Goal: Task Accomplishment & Management: Manage account settings

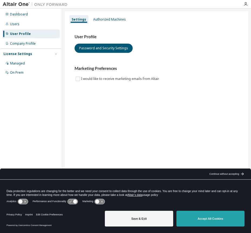
click at [202, 220] on button "Accept All Cookies" at bounding box center [211, 219] width 68 height 16
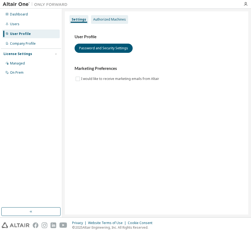
click at [101, 20] on div "Authorized Machines" at bounding box center [109, 19] width 33 height 4
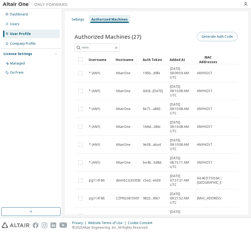
click at [210, 38] on button "Generate Auth Code" at bounding box center [217, 36] width 41 height 9
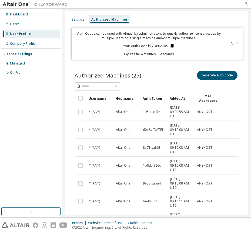
click at [172, 46] on icon at bounding box center [172, 46] width 3 height 4
